Goal: Task Accomplishment & Management: Manage account settings

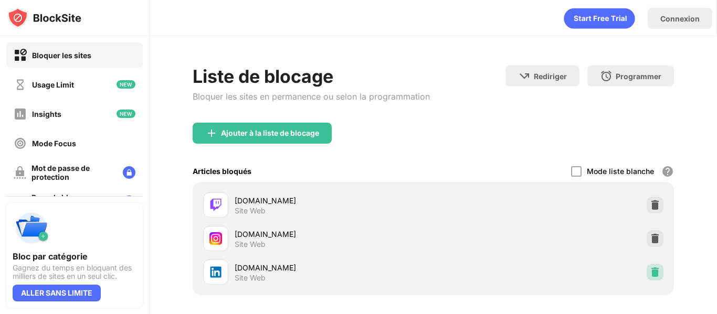
click at [651, 269] on img at bounding box center [654, 272] width 10 height 10
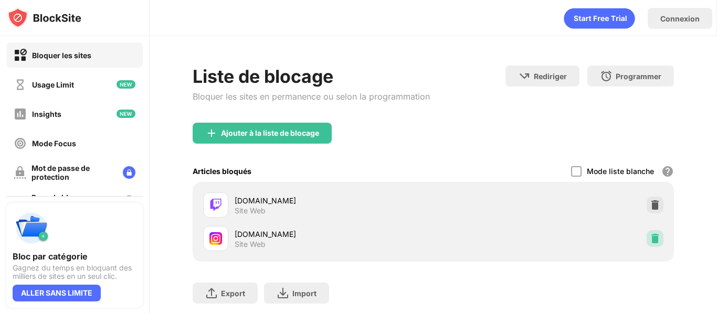
click at [649, 235] on img at bounding box center [654, 238] width 10 height 10
click at [649, 243] on img at bounding box center [654, 238] width 10 height 10
